Goal: Task Accomplishment & Management: Manage account settings

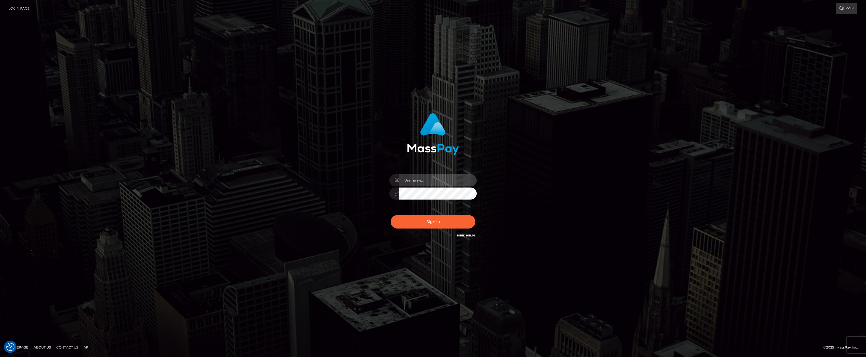
type input "ashbil"
click at [422, 218] on button "Sign in" at bounding box center [433, 221] width 85 height 13
click at [413, 179] on input "text" at bounding box center [438, 180] width 78 height 12
type input "ashbil"
click at [438, 222] on button "Sign in" at bounding box center [433, 221] width 85 height 13
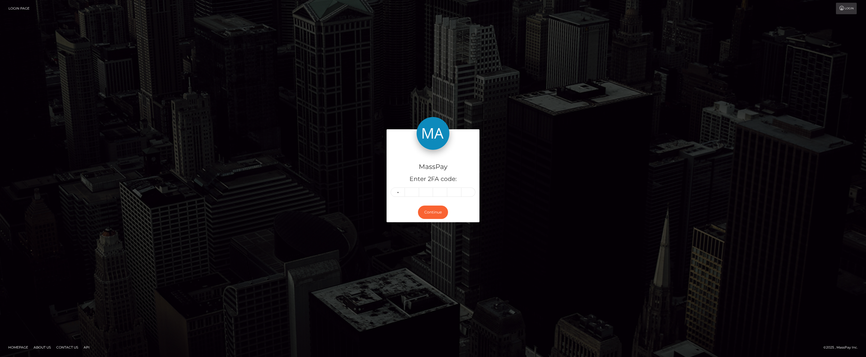
type input "6"
type input "3"
type input "9"
type input "2"
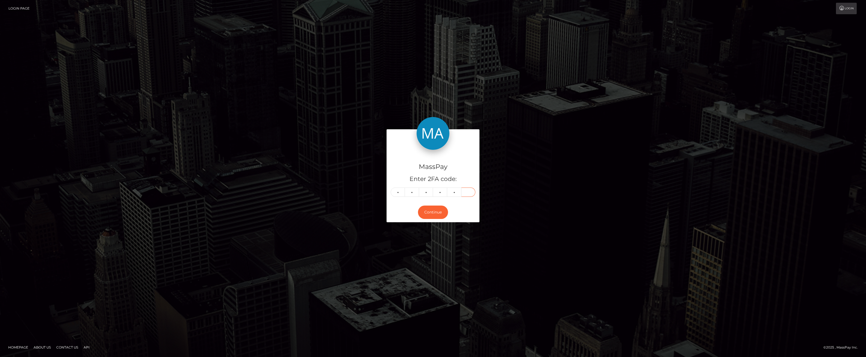
type input "1"
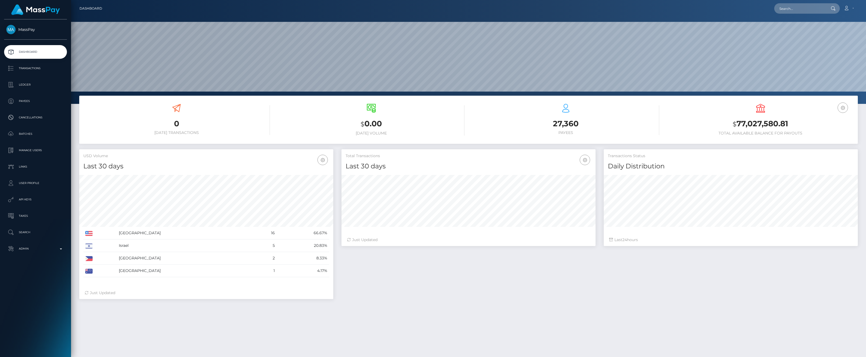
scroll to position [97, 254]
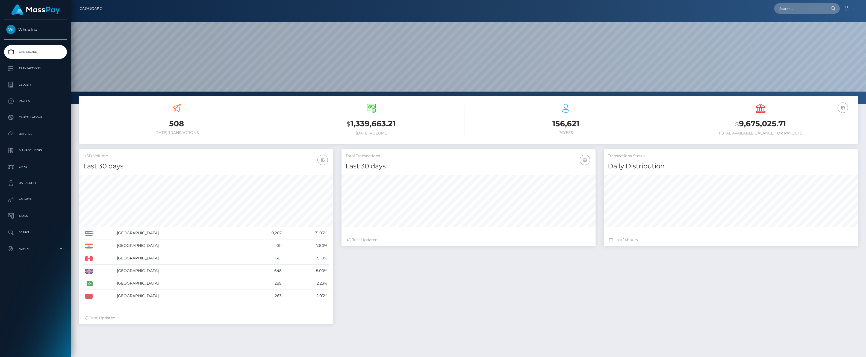
scroll to position [97, 254]
click at [28, 90] on link "Ledger" at bounding box center [35, 85] width 63 height 14
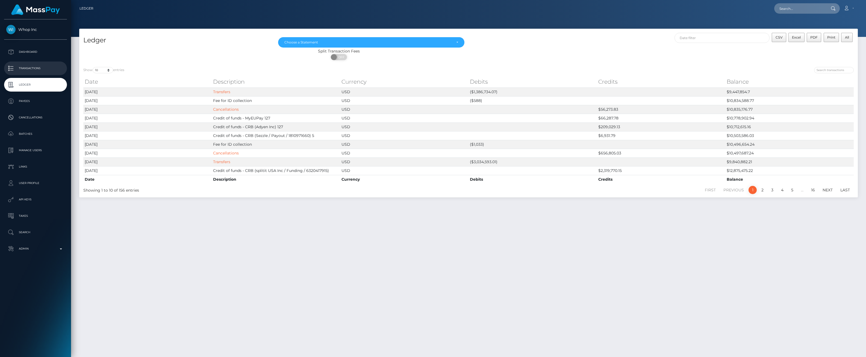
click at [56, 69] on p "Transactions" at bounding box center [35, 68] width 58 height 8
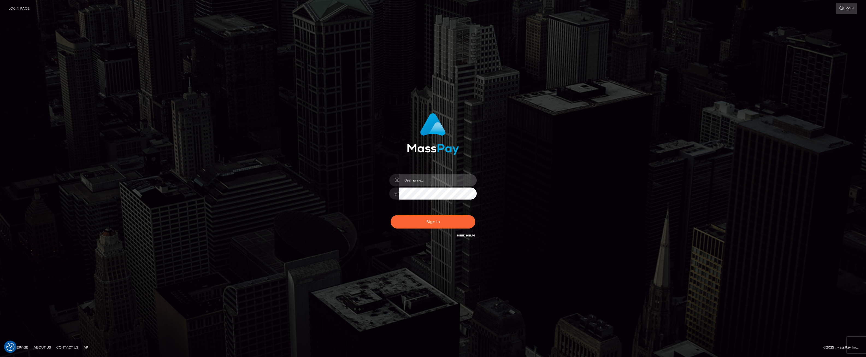
click at [420, 181] on input "text" at bounding box center [438, 180] width 78 height 12
type input "ashbil"
click at [426, 217] on button "Sign in" at bounding box center [433, 221] width 85 height 13
click at [418, 180] on input "text" at bounding box center [438, 180] width 78 height 12
type input "ashbil"
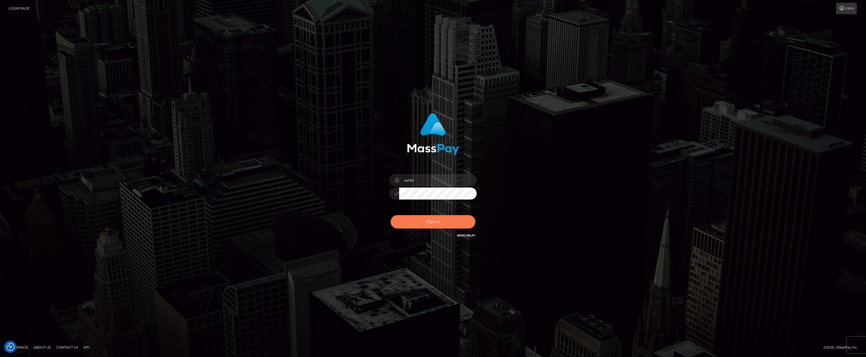
click at [428, 220] on button "Sign in" at bounding box center [433, 221] width 85 height 13
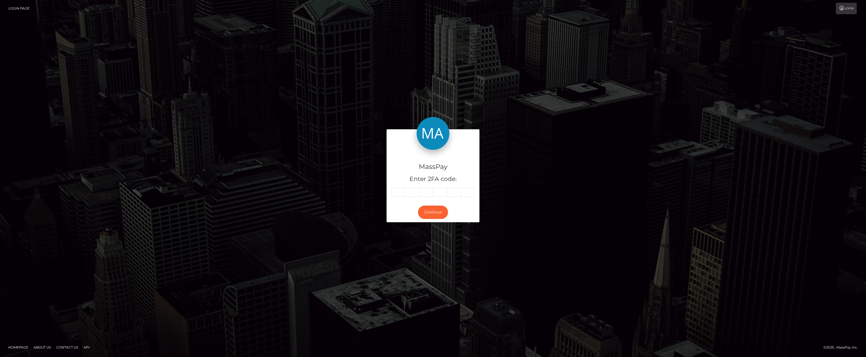
click at [398, 190] on input "text" at bounding box center [398, 191] width 14 height 9
type input "6"
type input "9"
type input "2"
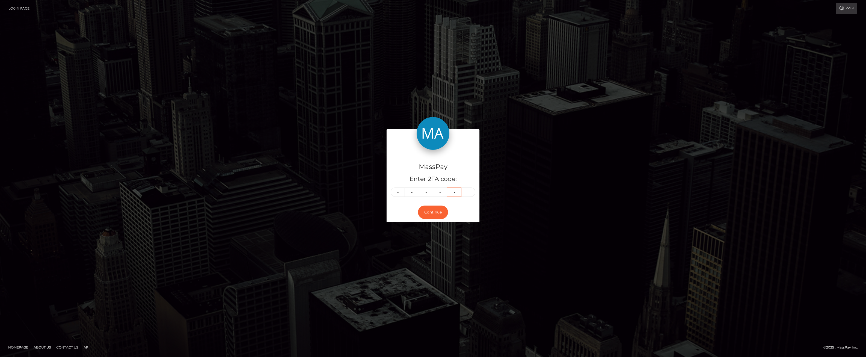
type input "1"
type input "2"
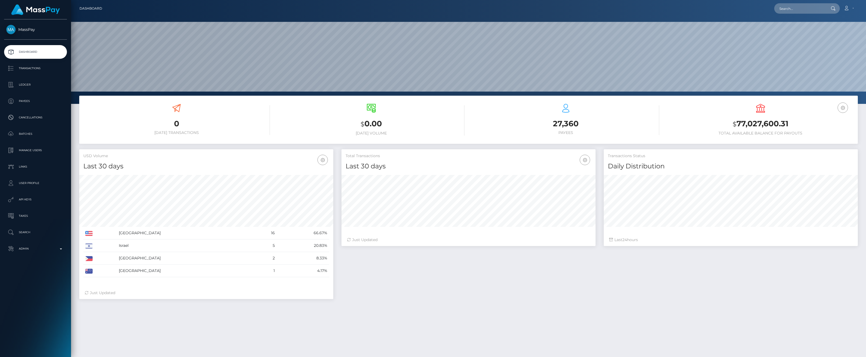
scroll to position [97, 254]
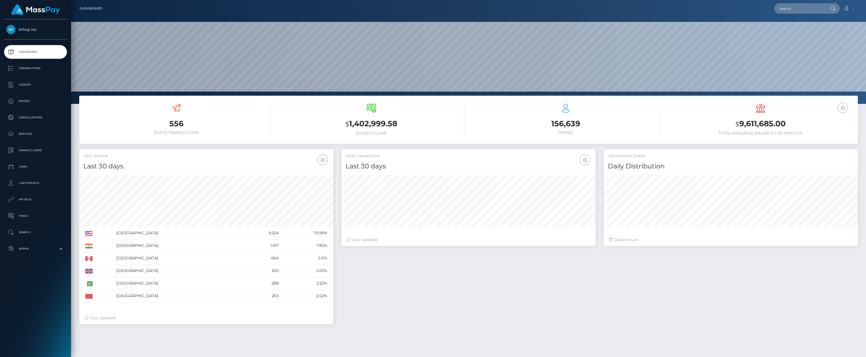
scroll to position [97, 254]
